Goal: Check status: Check status

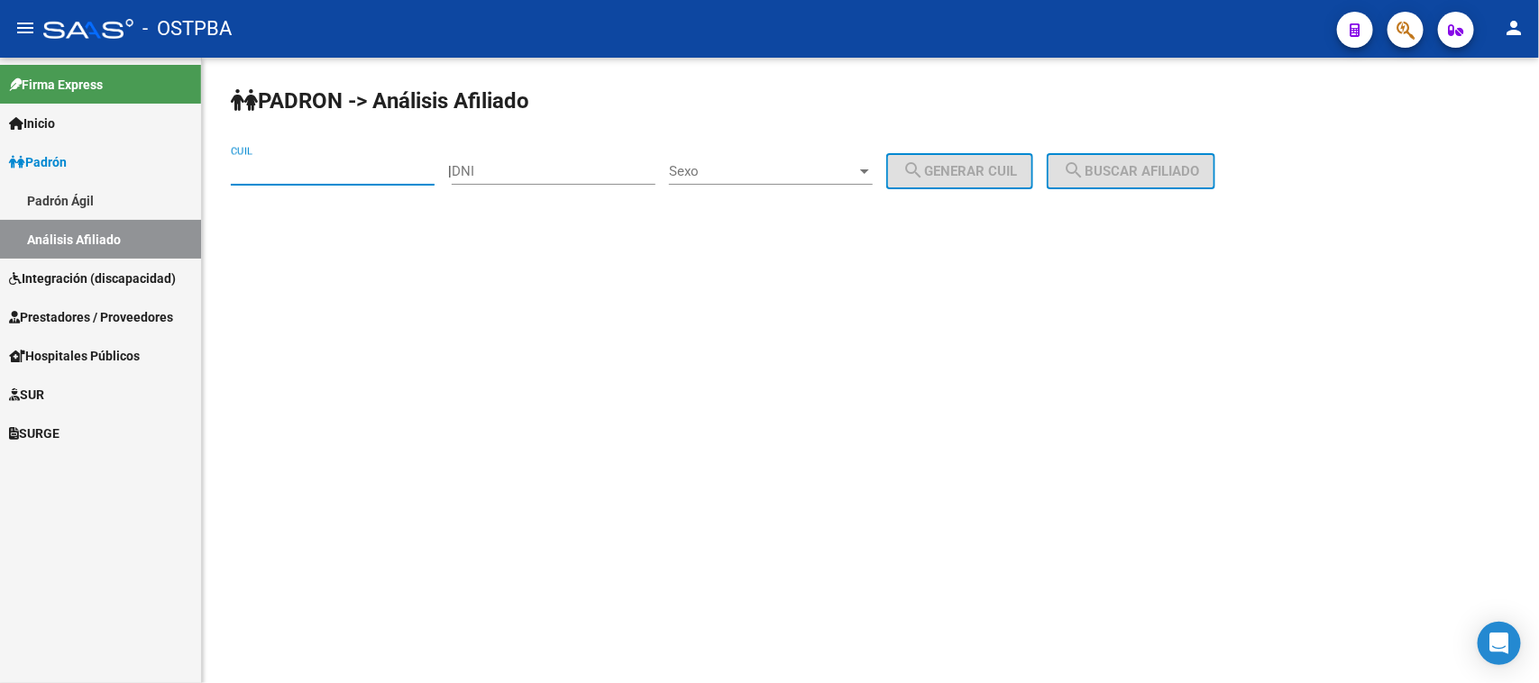
click at [249, 163] on input "CUIL" at bounding box center [333, 171] width 204 height 16
paste input "27-25680654-7"
type input "27-25680654-7"
click at [1118, 156] on button "search Buscar afiliado" at bounding box center [1131, 171] width 169 height 36
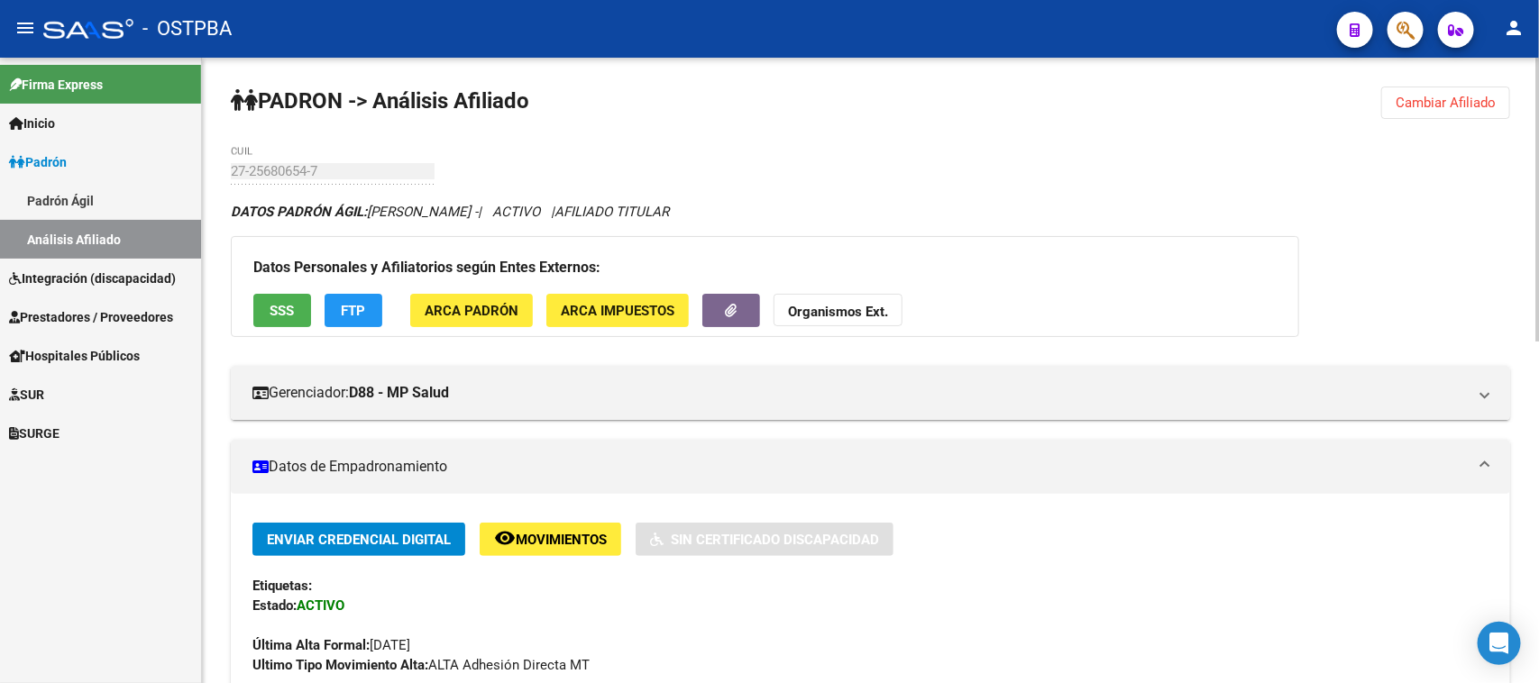
drag, startPoint x: 742, startPoint y: 679, endPoint x: 728, endPoint y: 665, distance: 19.1
click at [742, 679] on div "Enviar Credencial Digital remove_red_eye Movimientos Sin Certificado Discapacid…" at bounding box center [870, 616] width 1236 height 187
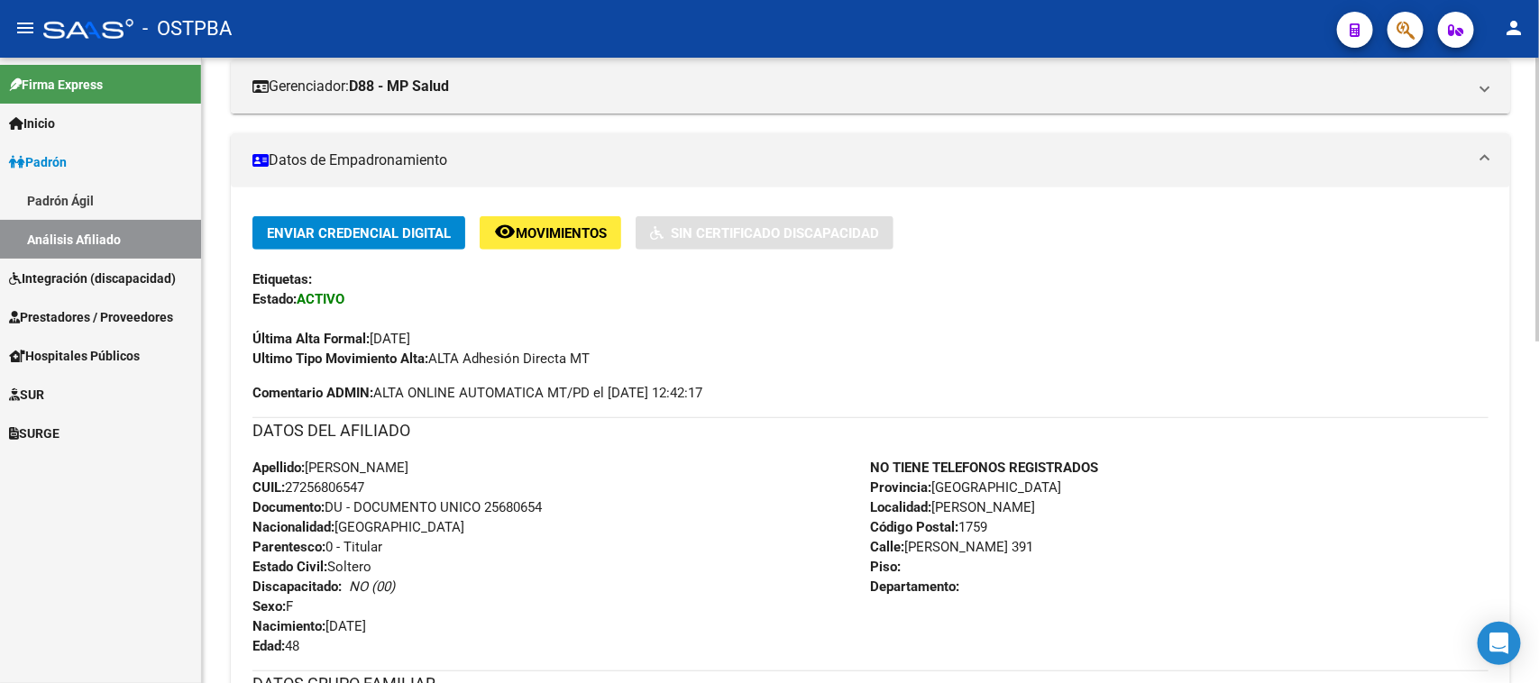
scroll to position [338, 0]
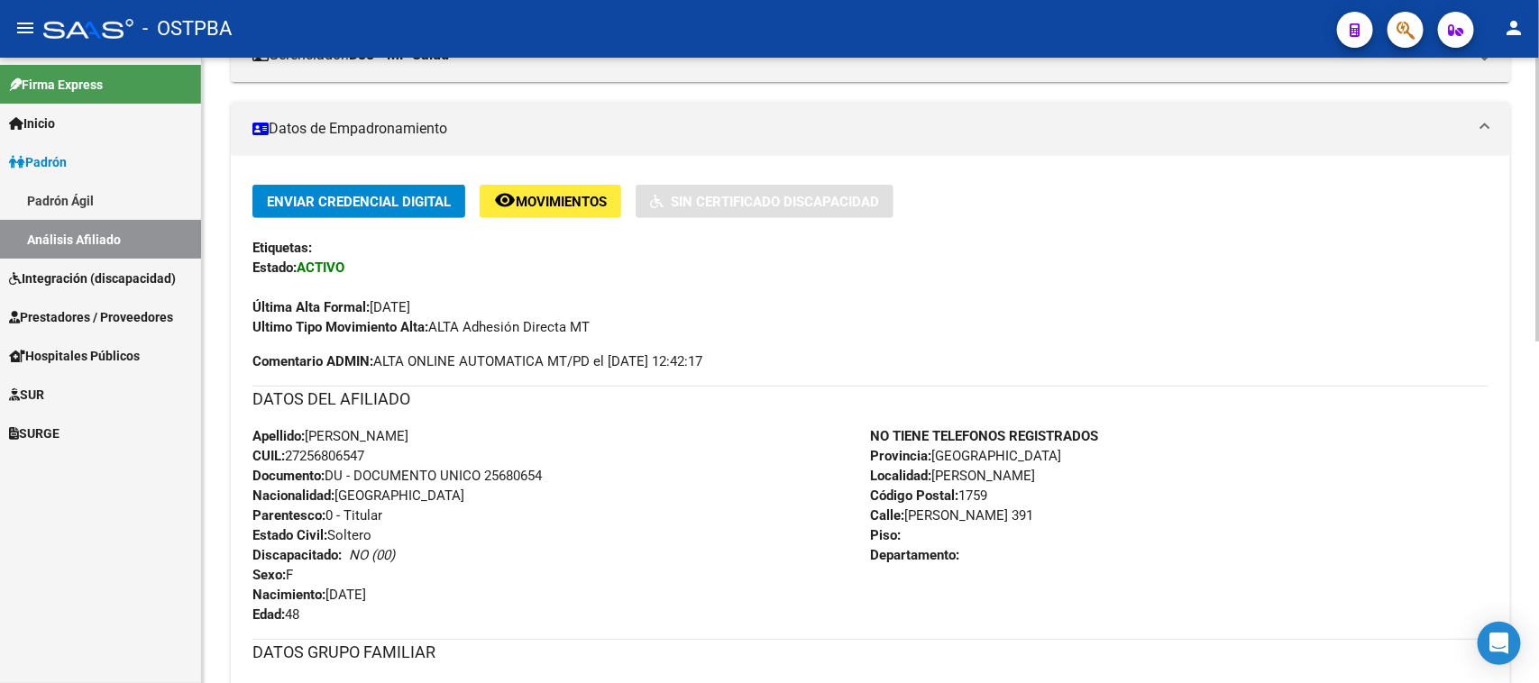
drag, startPoint x: 304, startPoint y: 434, endPoint x: 491, endPoint y: 449, distance: 188.1
click at [491, 449] on div "Apellido: [PERSON_NAME]: 27256806547 Documento: DU - DOCUMENTO UNICO 25680654 N…" at bounding box center [561, 525] width 618 height 198
copy div "[PERSON_NAME]: 27256806547"
